Goal: Find specific page/section: Find specific page/section

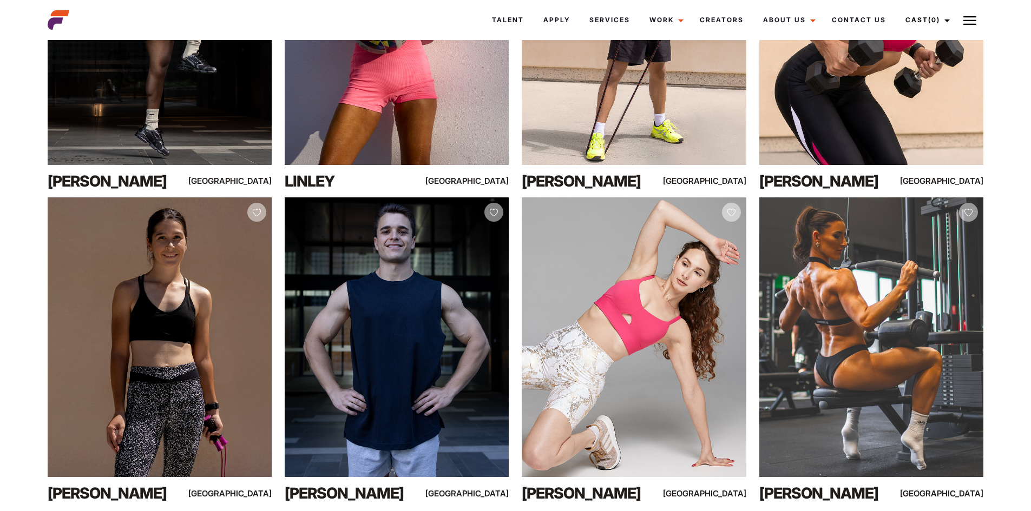
scroll to position [704, 0]
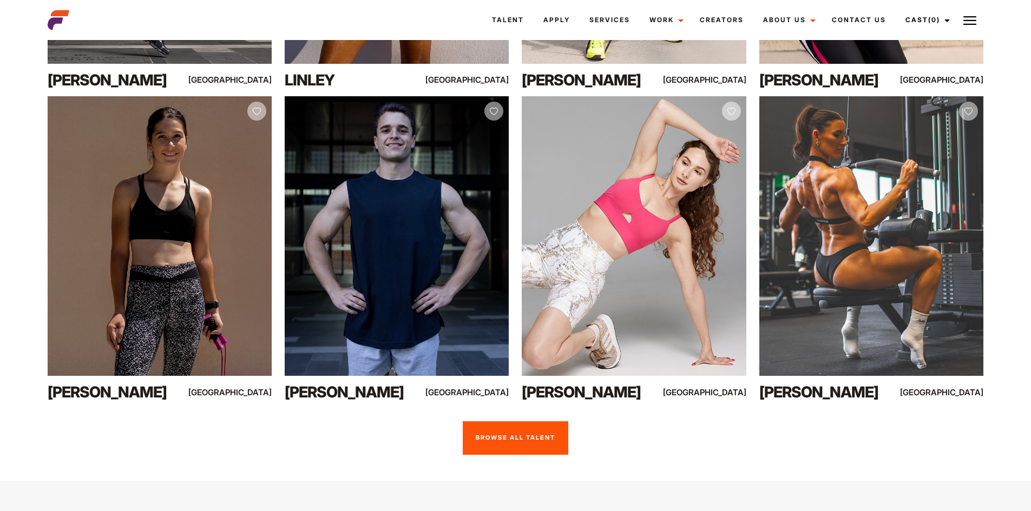
click at [490, 432] on link "Browse all talent" at bounding box center [516, 439] width 106 height 34
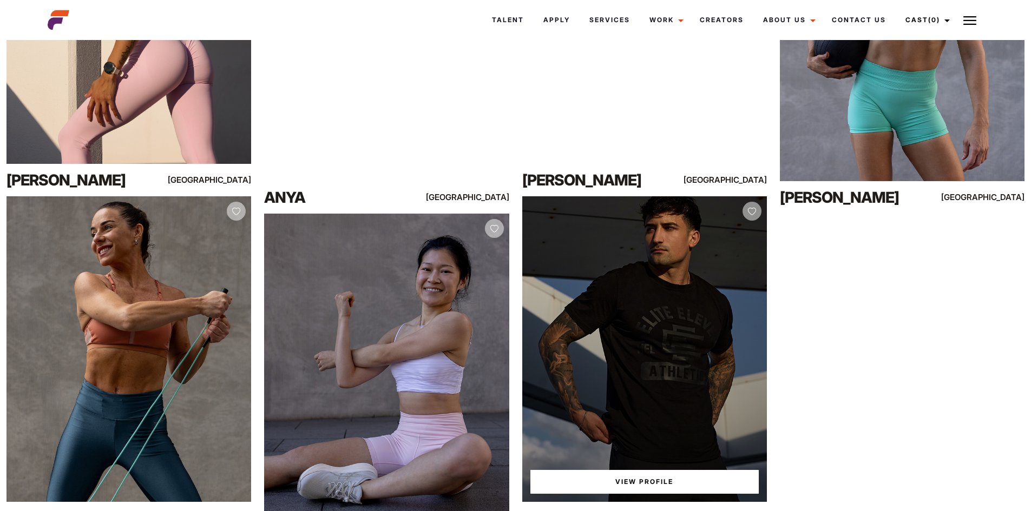
scroll to position [2056, 0]
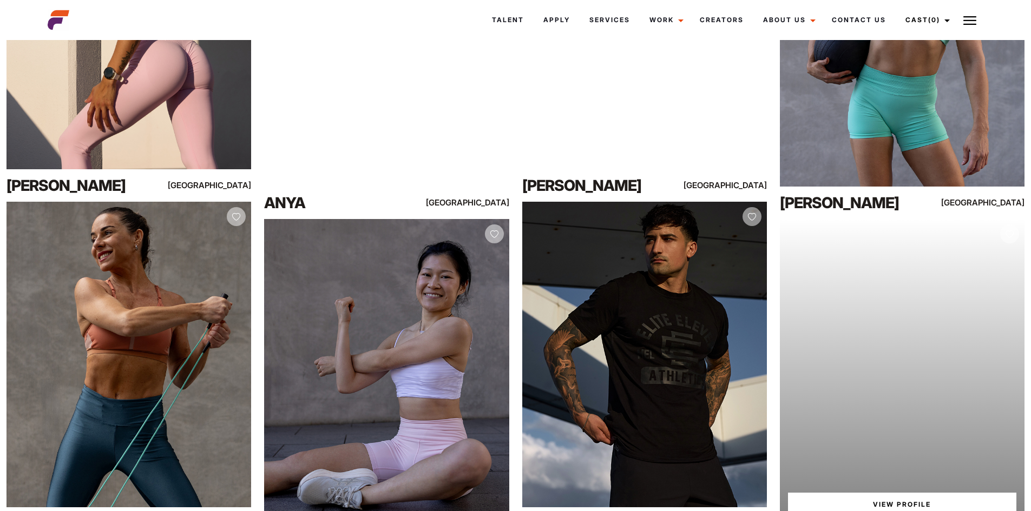
drag, startPoint x: 856, startPoint y: 349, endPoint x: 0, endPoint y: 222, distance: 865.4
click at [0, 223] on div "View Profile Carine [GEOGRAPHIC_DATA]" at bounding box center [129, 371] width 258 height 338
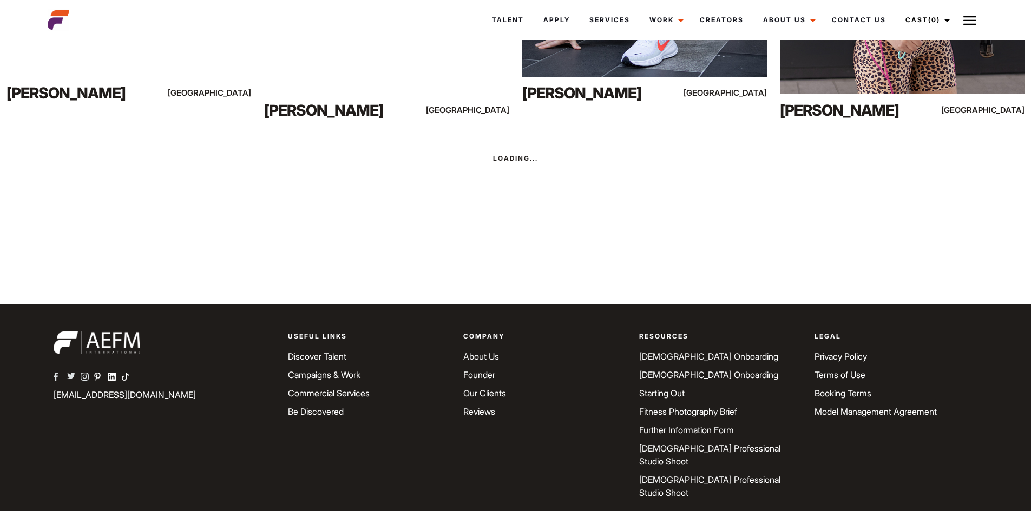
scroll to position [3180, 0]
